Goal: Transaction & Acquisition: Book appointment/travel/reservation

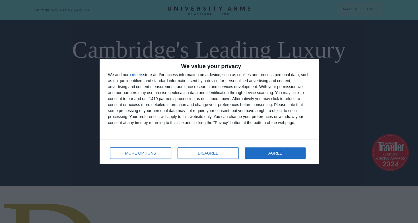
scroll to position [51, 0]
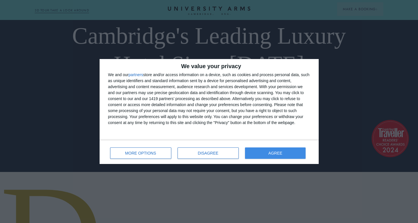
click at [255, 152] on button "AGREE" at bounding box center [275, 152] width 61 height 11
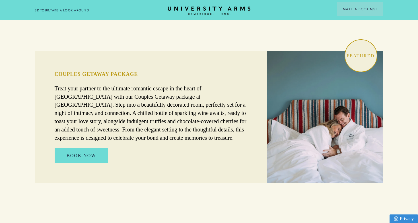
scroll to position [371, 0]
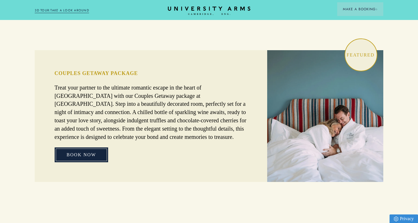
click at [74, 147] on link "BOOK NOW" at bounding box center [82, 154] width 54 height 15
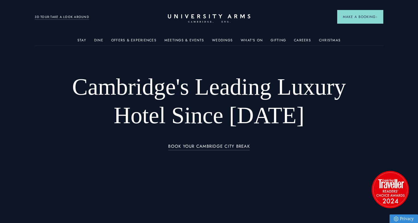
scroll to position [0, 0]
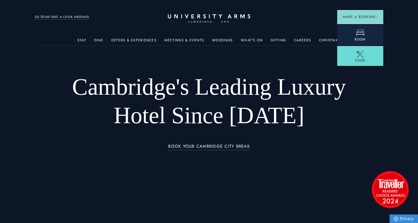
click at [348, 28] on link "Room" at bounding box center [361, 35] width 46 height 23
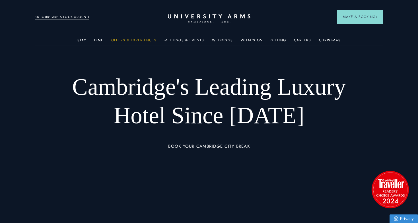
click at [120, 40] on link "Offers & Experiences" at bounding box center [133, 41] width 45 height 7
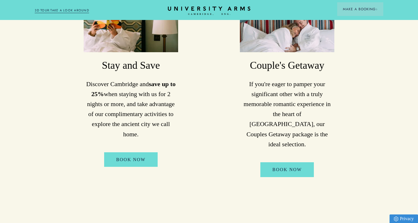
scroll to position [369, 0]
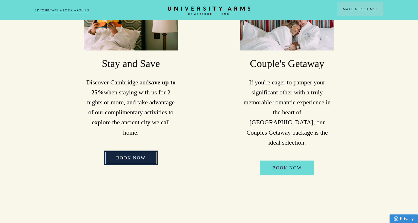
click at [149, 150] on link "Book Now" at bounding box center [131, 157] width 54 height 15
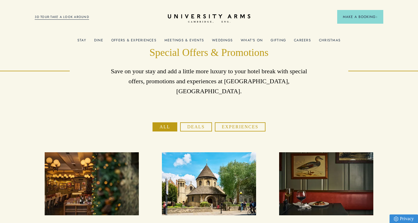
scroll to position [0, 0]
click at [193, 18] on icon at bounding box center [209, 16] width 80 height 4
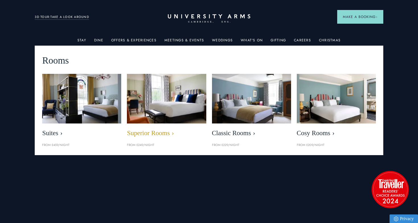
click at [166, 120] on img at bounding box center [166, 98] width 91 height 57
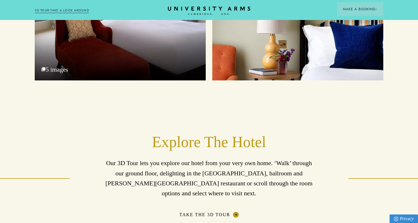
scroll to position [853, 0]
